Goal: Communication & Community: Answer question/provide support

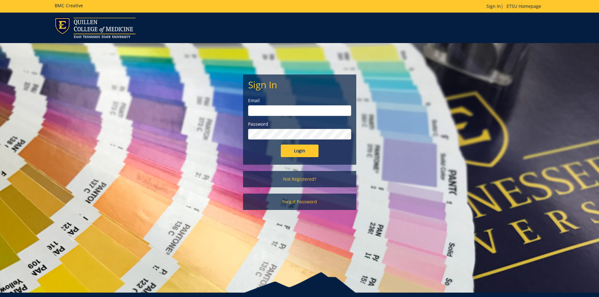
type input "[EMAIL_ADDRESS][DOMAIN_NAME]"
click at [310, 152] on input "Login" at bounding box center [300, 151] width 38 height 13
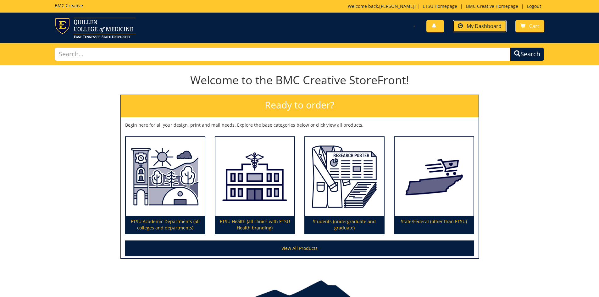
click at [496, 22] on link "My Dashboard" at bounding box center [480, 26] width 54 height 12
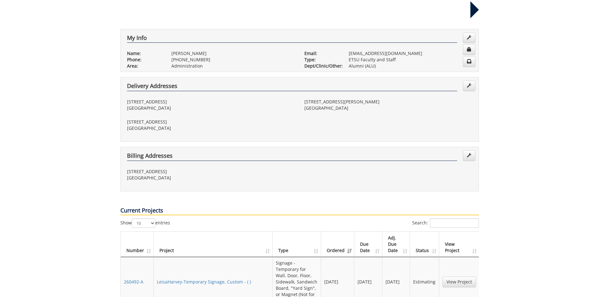
scroll to position [157, 0]
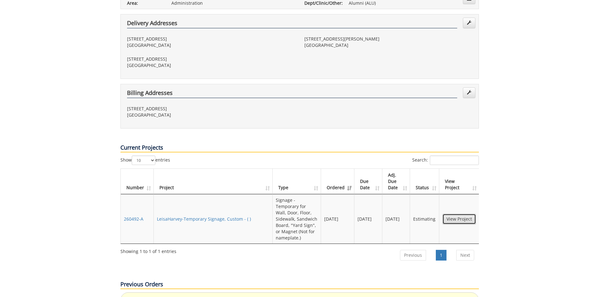
click at [461, 214] on link "View Project" at bounding box center [460, 219] width 34 height 11
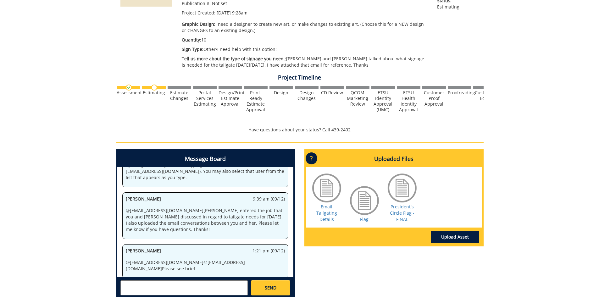
scroll to position [157, 0]
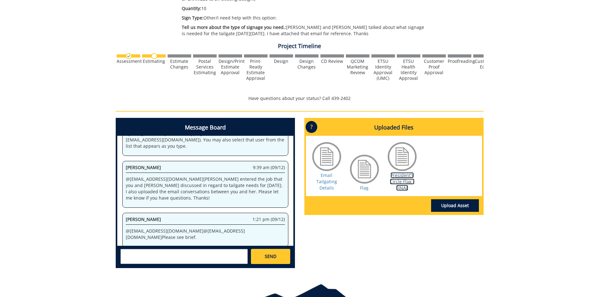
click at [401, 181] on link "President's Circle Flag - FINAL" at bounding box center [402, 181] width 25 height 19
click at [152, 254] on textarea at bounding box center [183, 256] width 127 height 15
type textarea "@fair do you need anything else from me? Thanks!"
click at [275, 256] on span "SEND" at bounding box center [271, 257] width 12 height 6
